Goal: Task Accomplishment & Management: Use online tool/utility

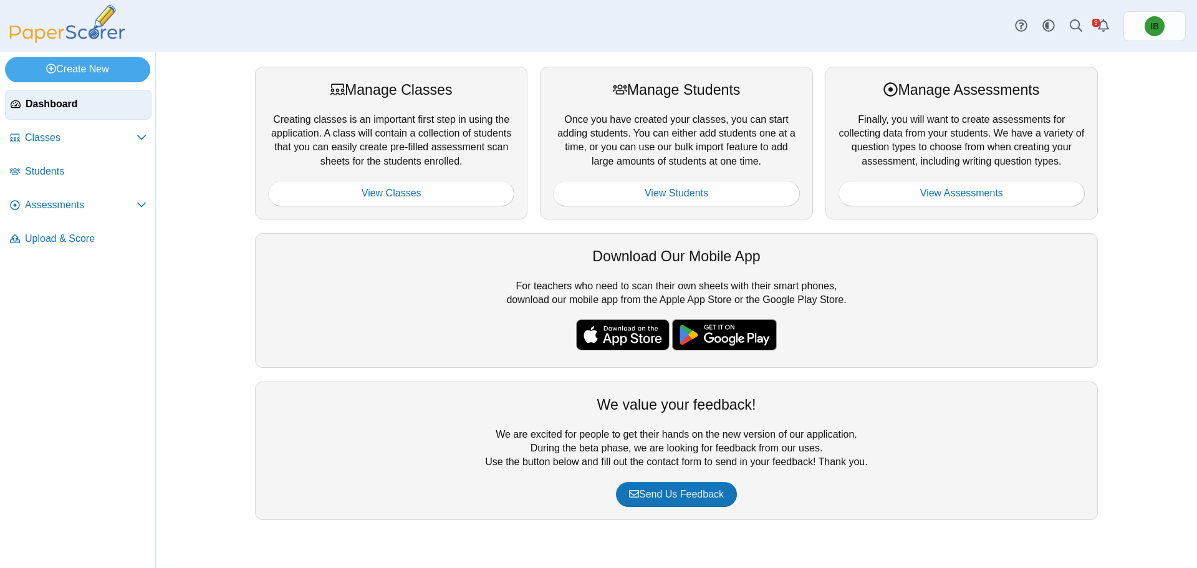
click at [94, 243] on span "Upload & Score" at bounding box center [86, 239] width 122 height 14
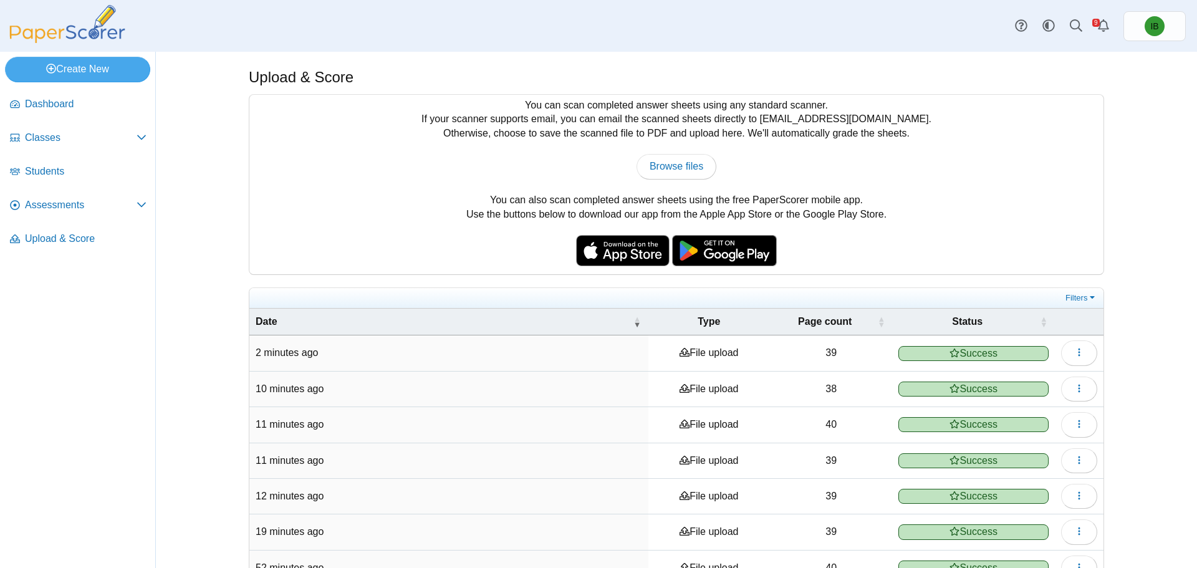
scroll to position [175, 0]
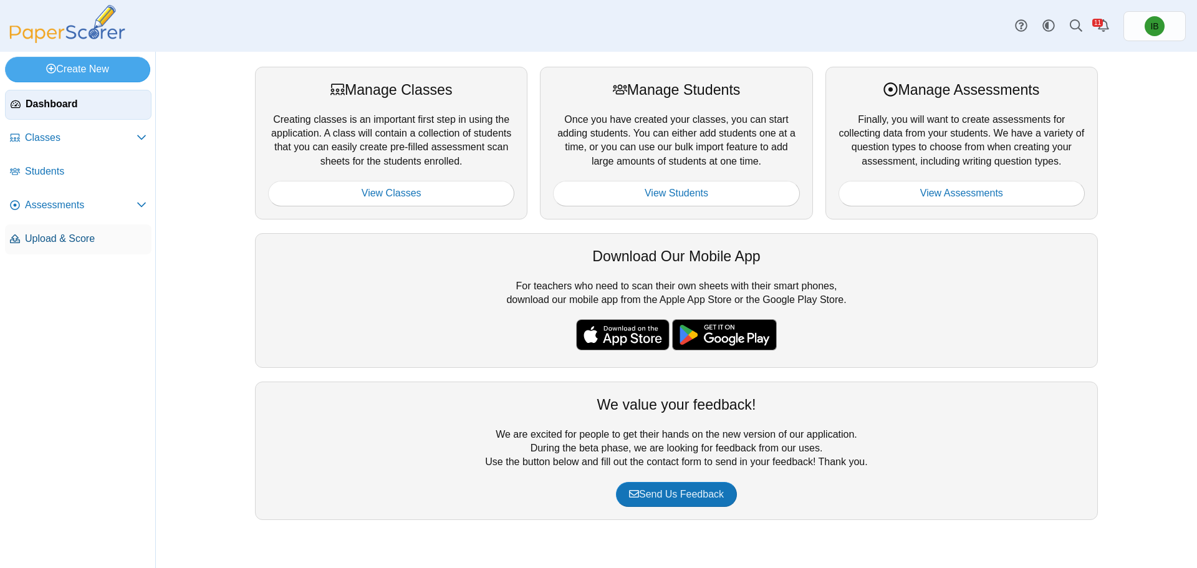
click at [79, 245] on span "Upload & Score" at bounding box center [86, 239] width 122 height 14
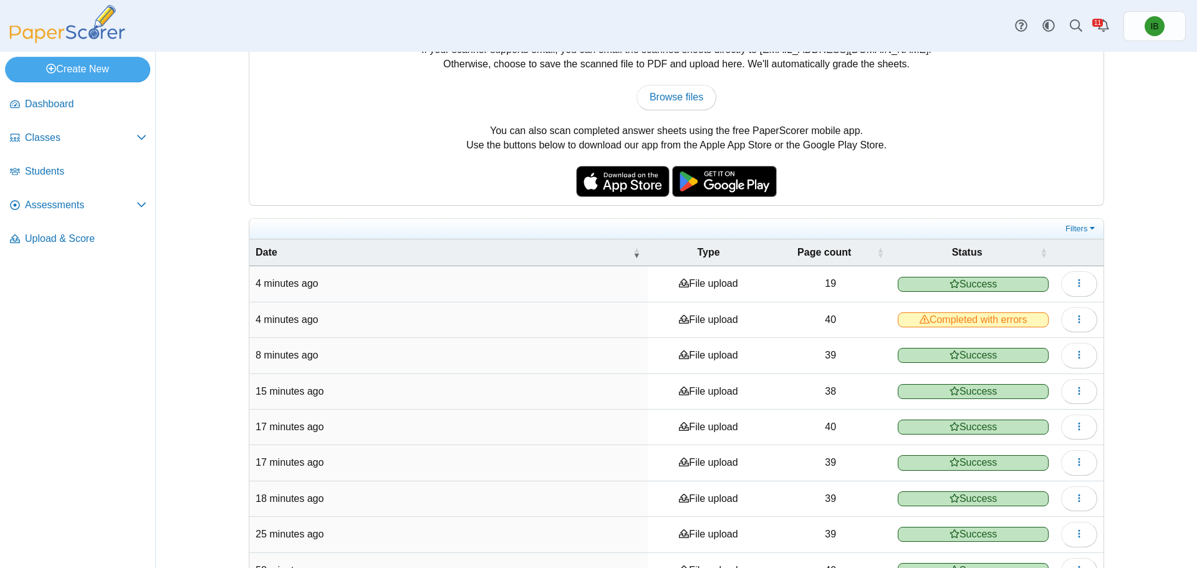
scroll to position [175, 0]
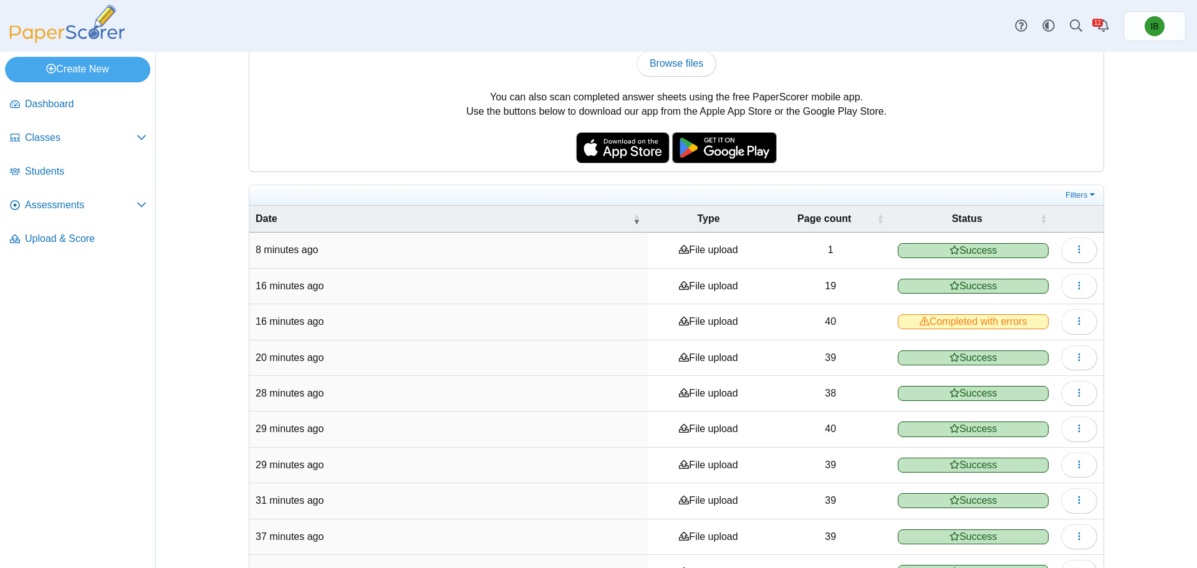
scroll to position [125, 0]
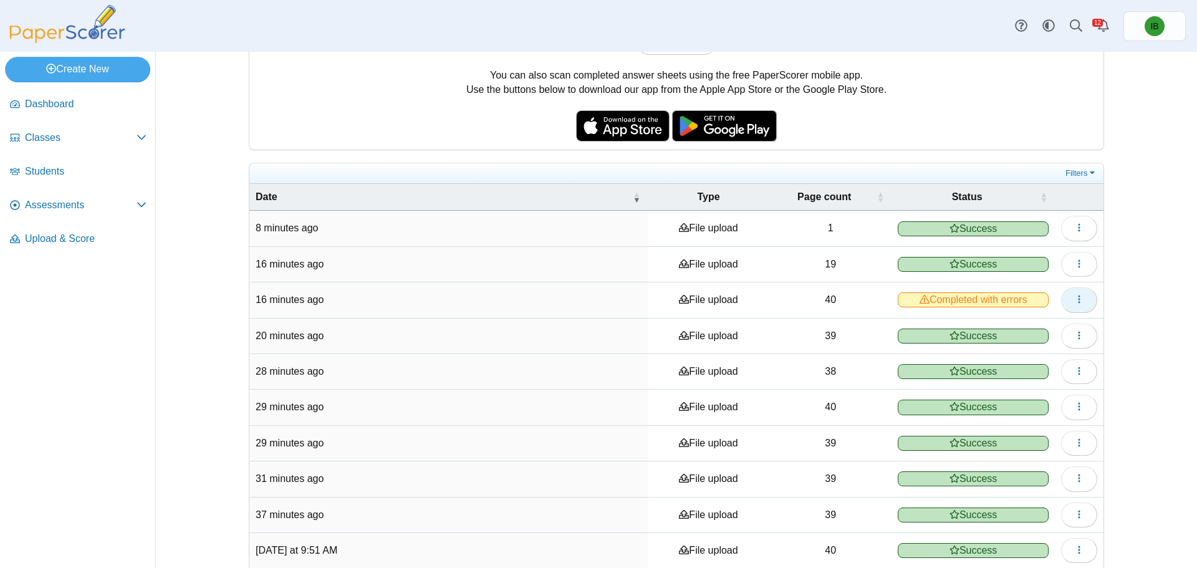
click at [1079, 302] on icon "button" at bounding box center [1079, 299] width 10 height 10
click at [1047, 321] on link "View scanned pages" at bounding box center [1018, 327] width 150 height 19
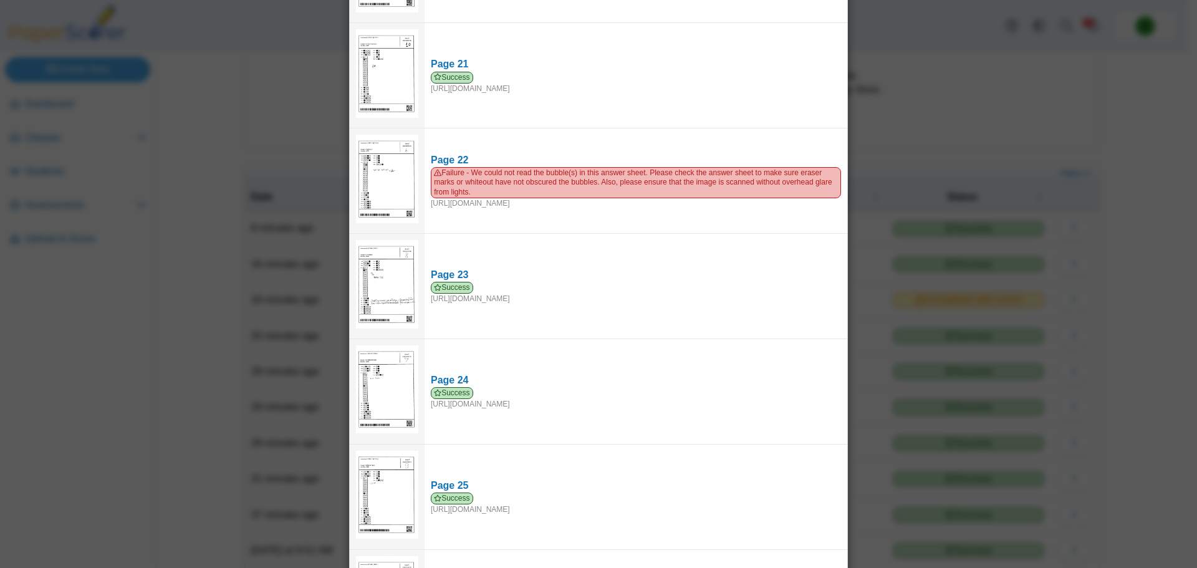
scroll to position [1951, 0]
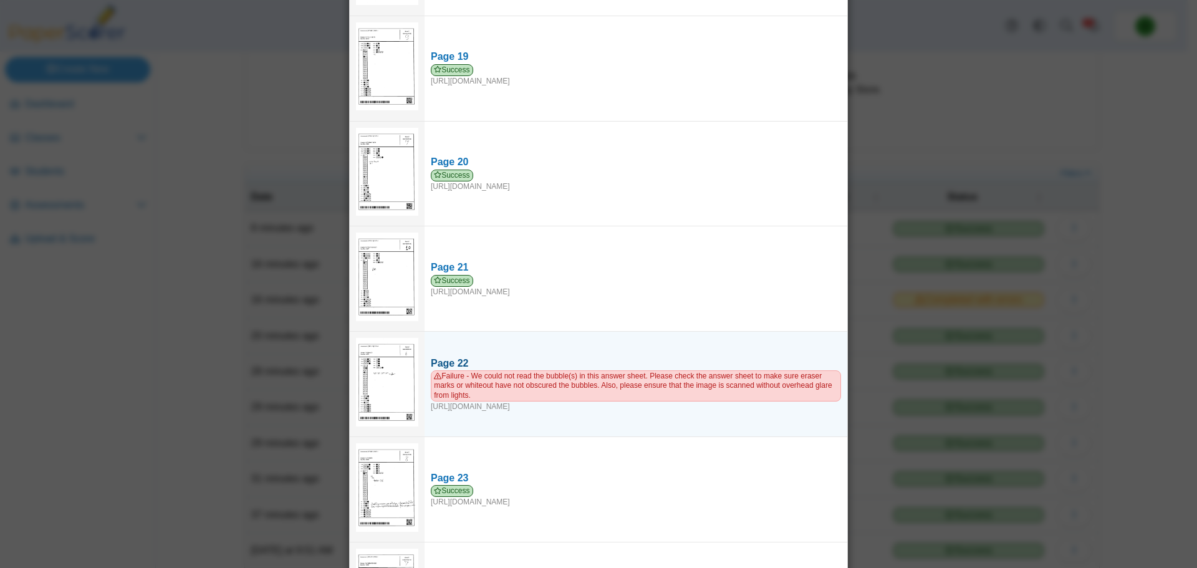
click at [572, 372] on span "Failure - We could not read the bubble(s) in this answer sheet. Please check th…" at bounding box center [636, 385] width 410 height 31
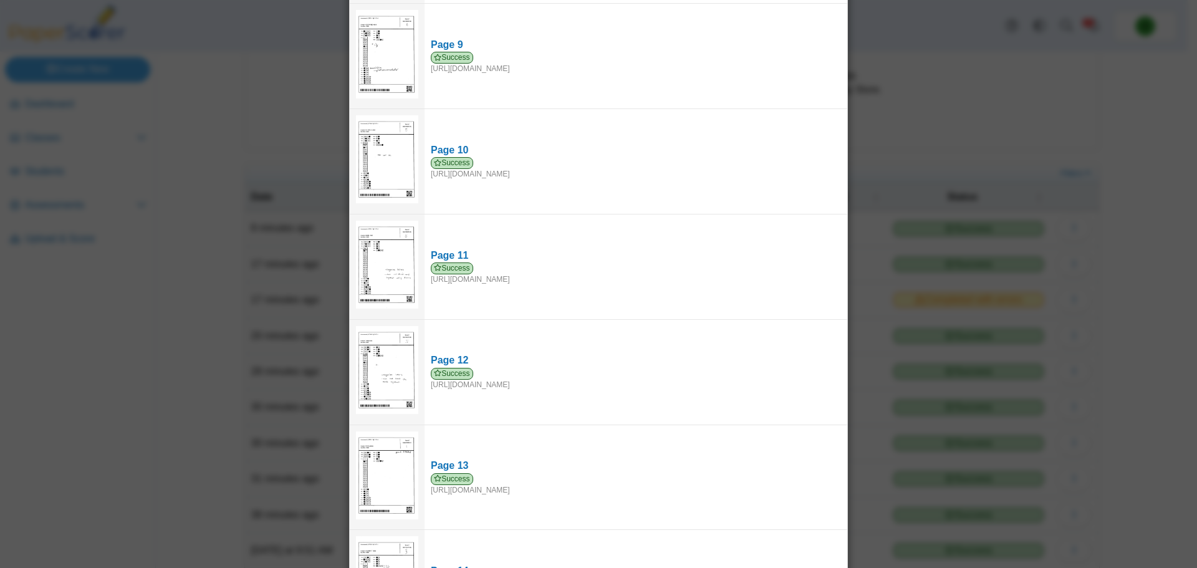
scroll to position [704, 0]
click at [853, 264] on div "Viewing upload details Scan results: 39 Successful scans | 1 Failed scans Page …" at bounding box center [598, 284] width 1197 height 568
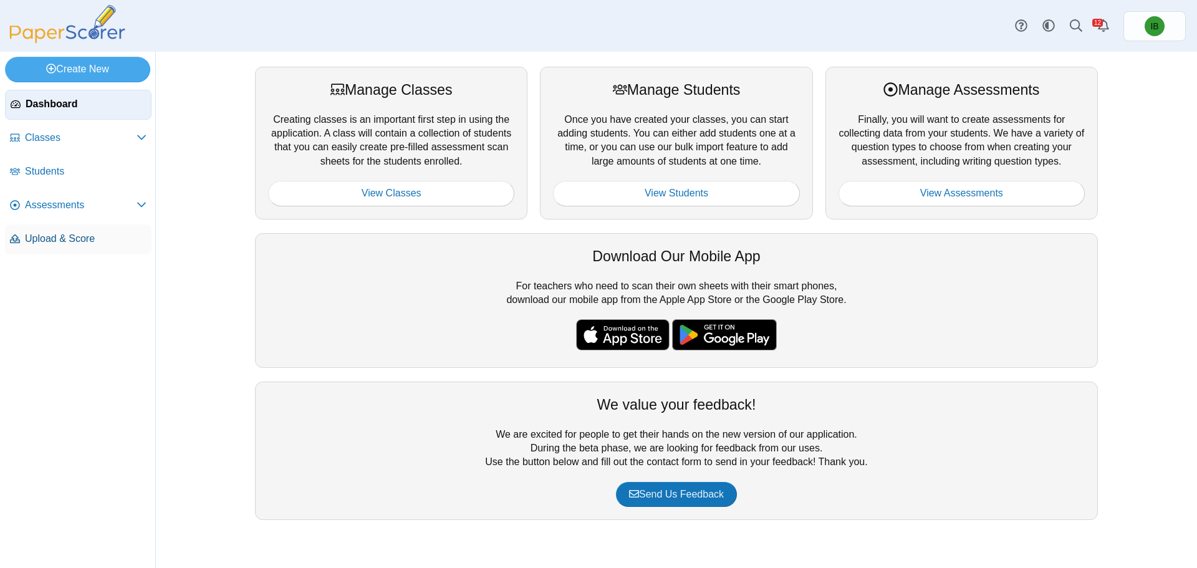
click at [100, 243] on span "Upload & Score" at bounding box center [86, 239] width 122 height 14
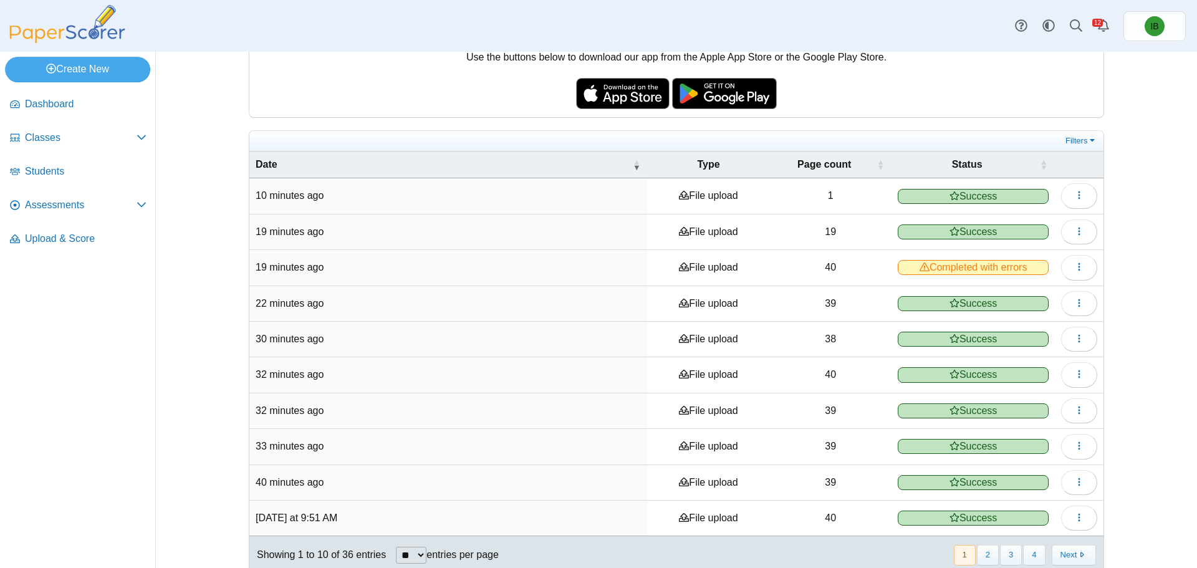
scroll to position [175, 0]
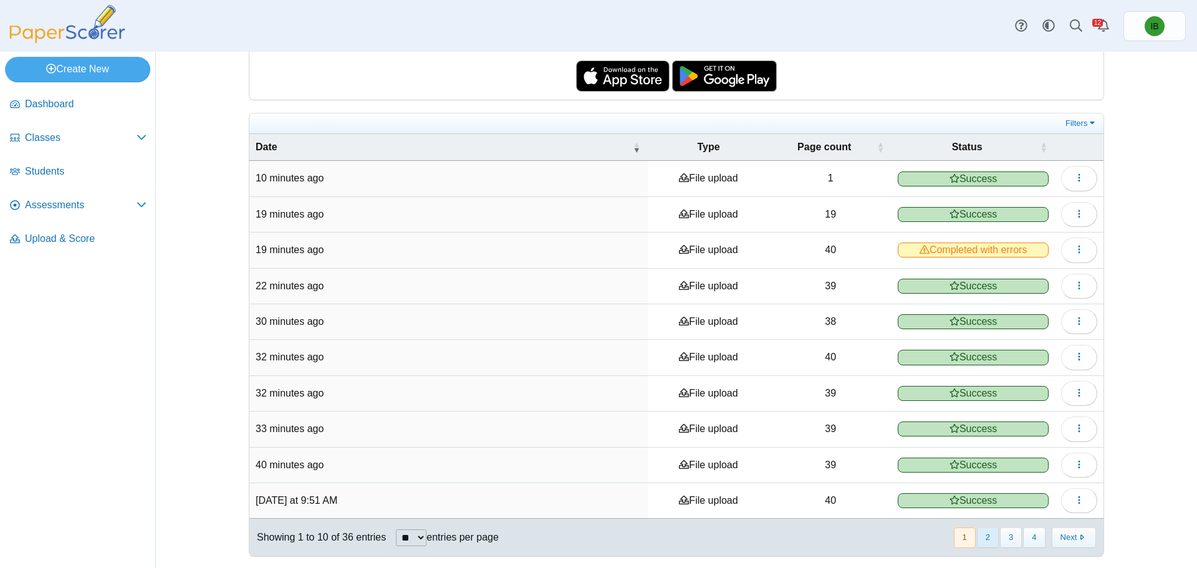
click at [985, 540] on button "2" at bounding box center [988, 538] width 22 height 21
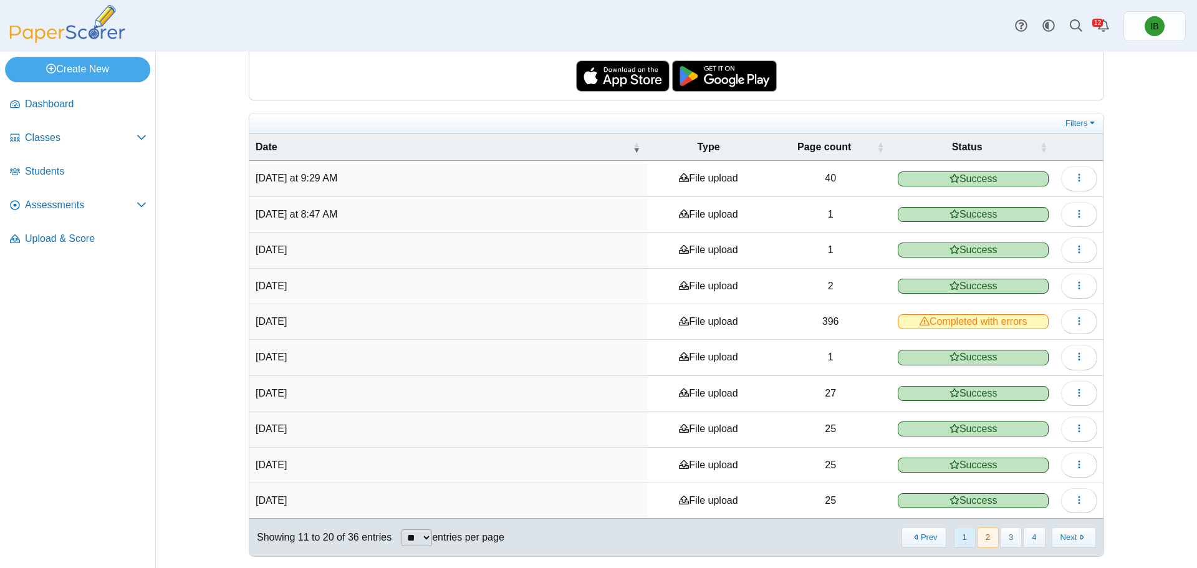
click at [965, 534] on button "1" at bounding box center [965, 538] width 22 height 21
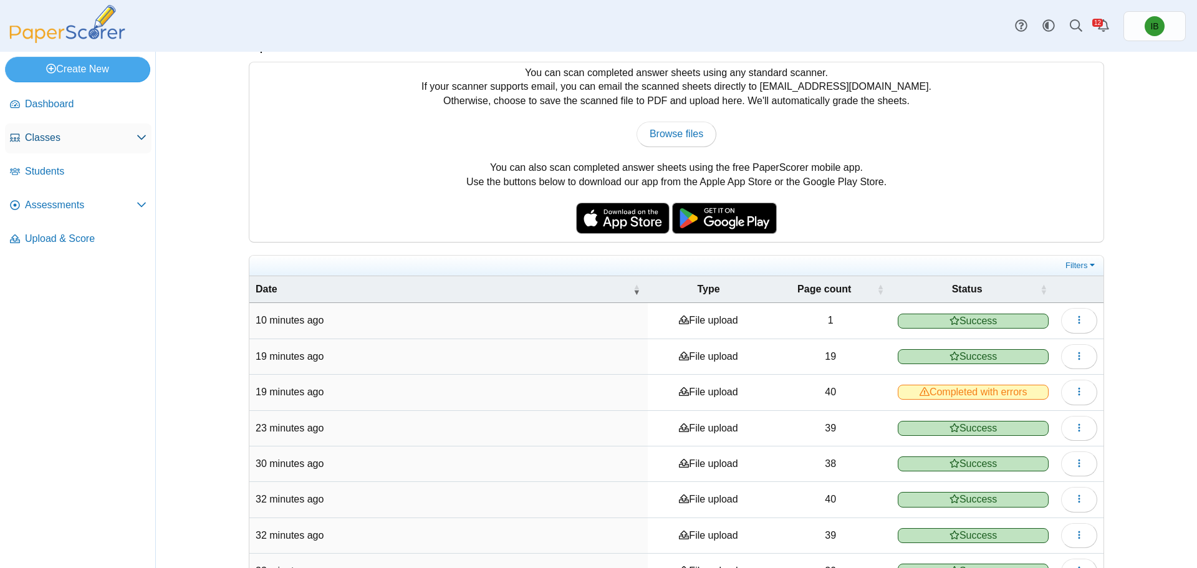
scroll to position [0, 0]
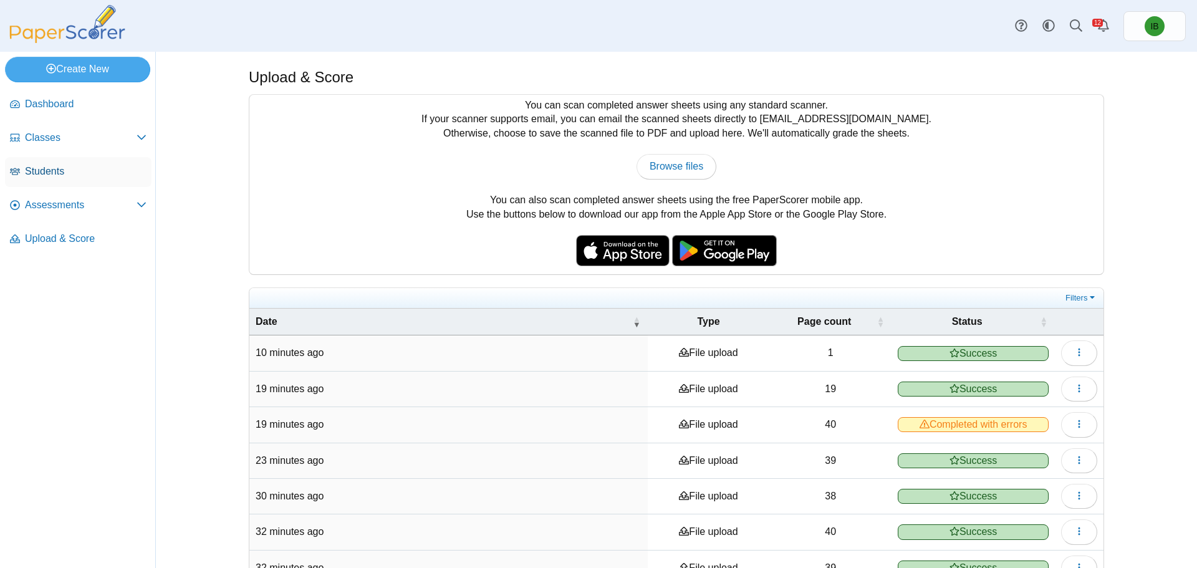
click at [46, 173] on span "Students" at bounding box center [86, 172] width 122 height 14
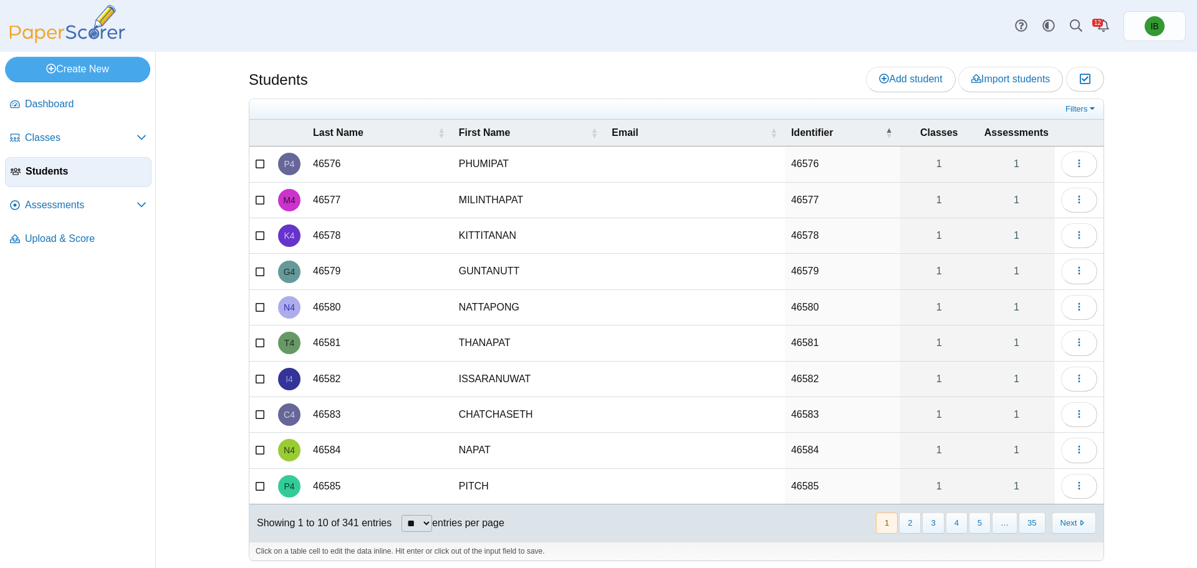
click at [54, 208] on span "Assessments" at bounding box center [81, 205] width 112 height 14
